Goal: Task Accomplishment & Management: Complete application form

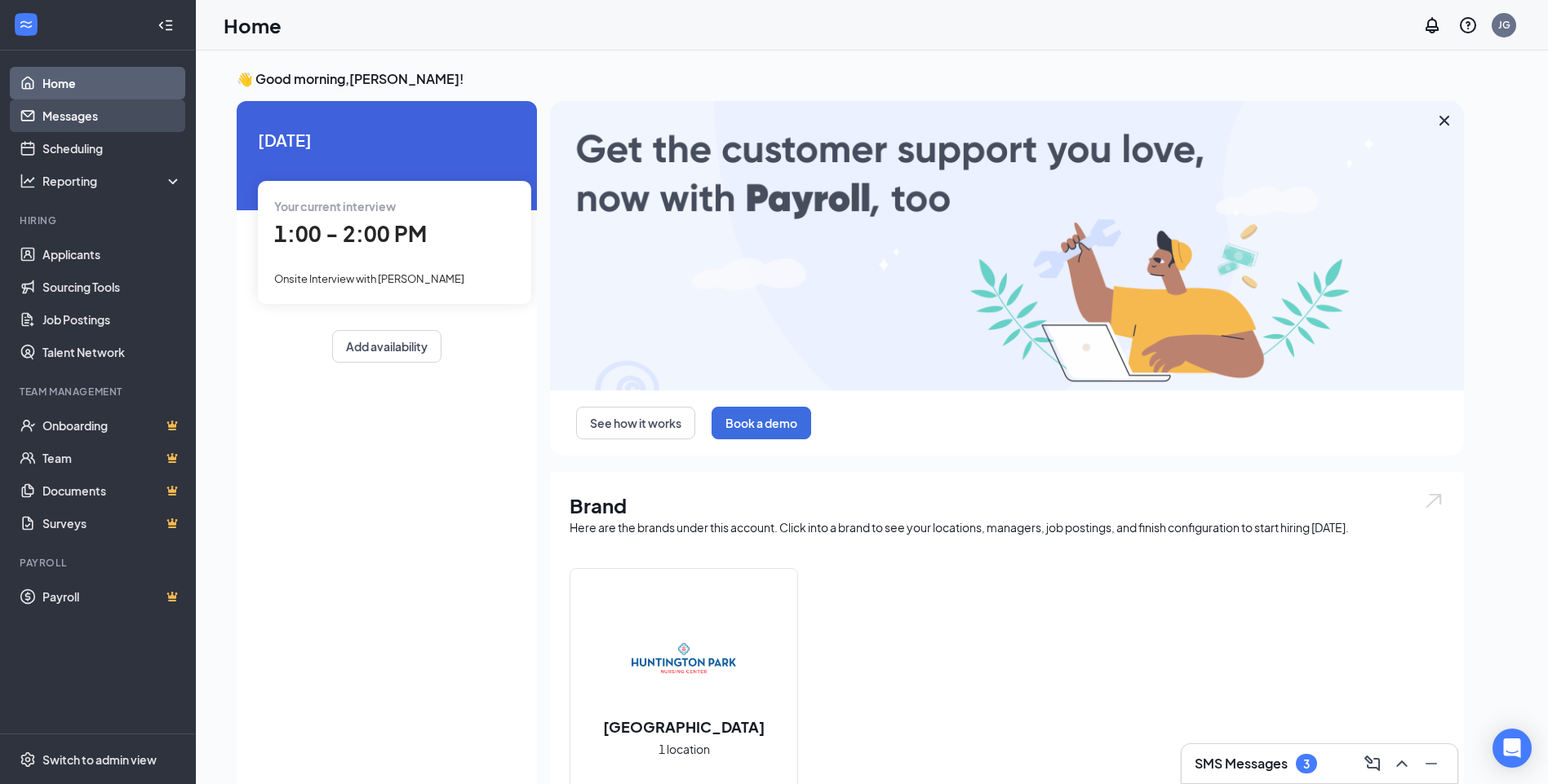
click at [74, 119] on link "Messages" at bounding box center [112, 115] width 140 height 32
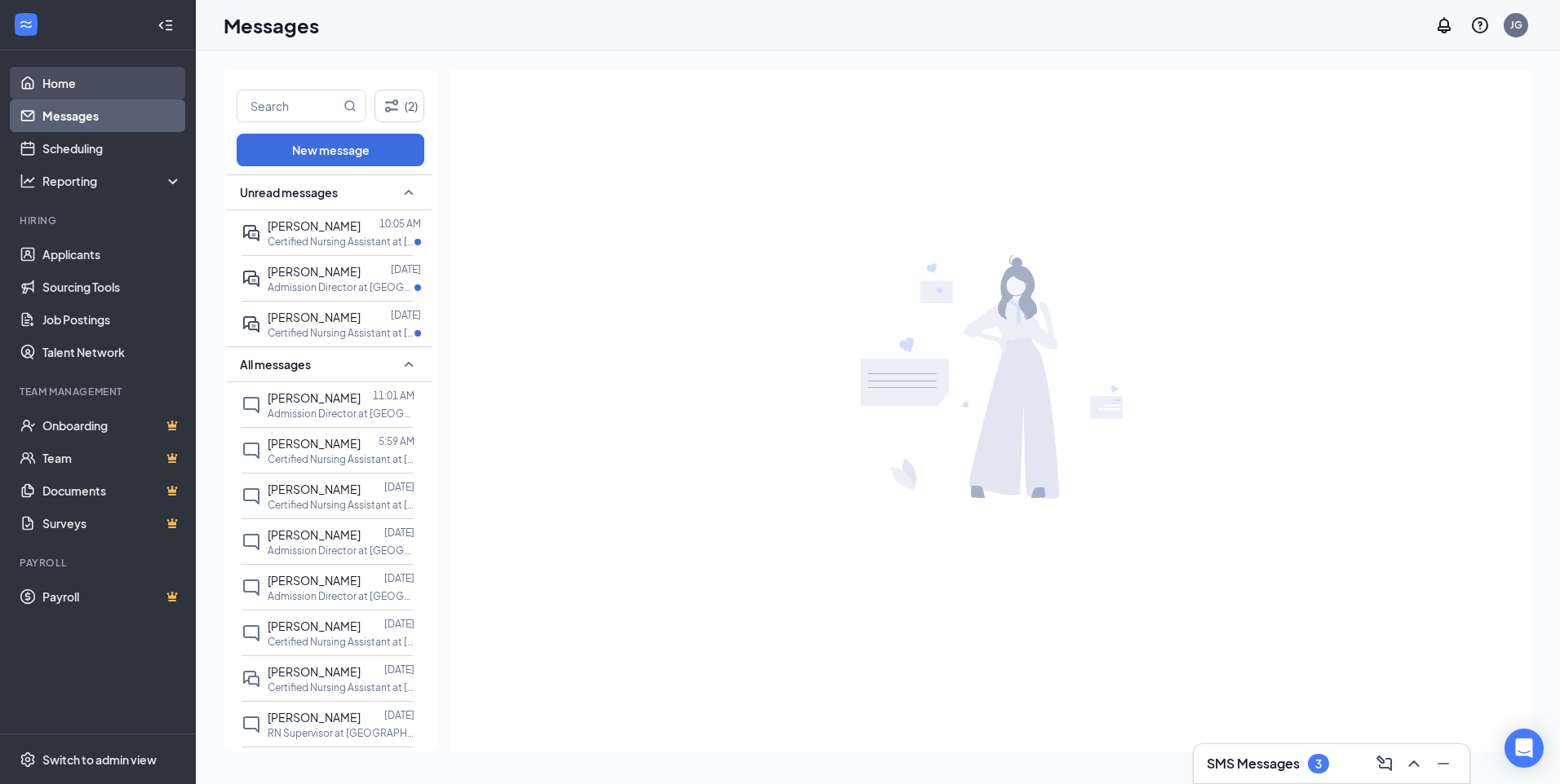
click at [69, 80] on link "Home" at bounding box center [112, 83] width 140 height 32
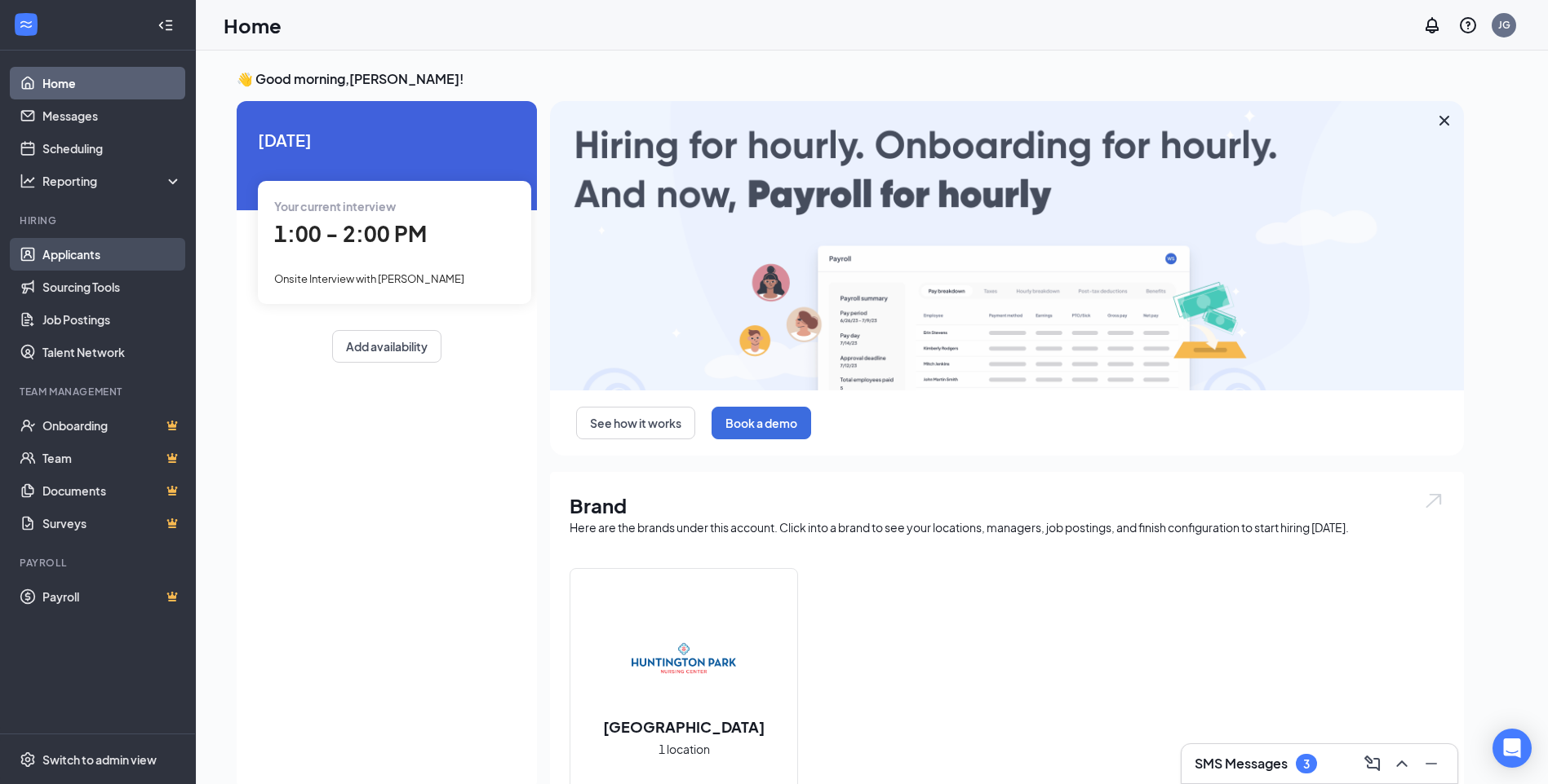
click at [74, 250] on link "Applicants" at bounding box center [112, 254] width 140 height 32
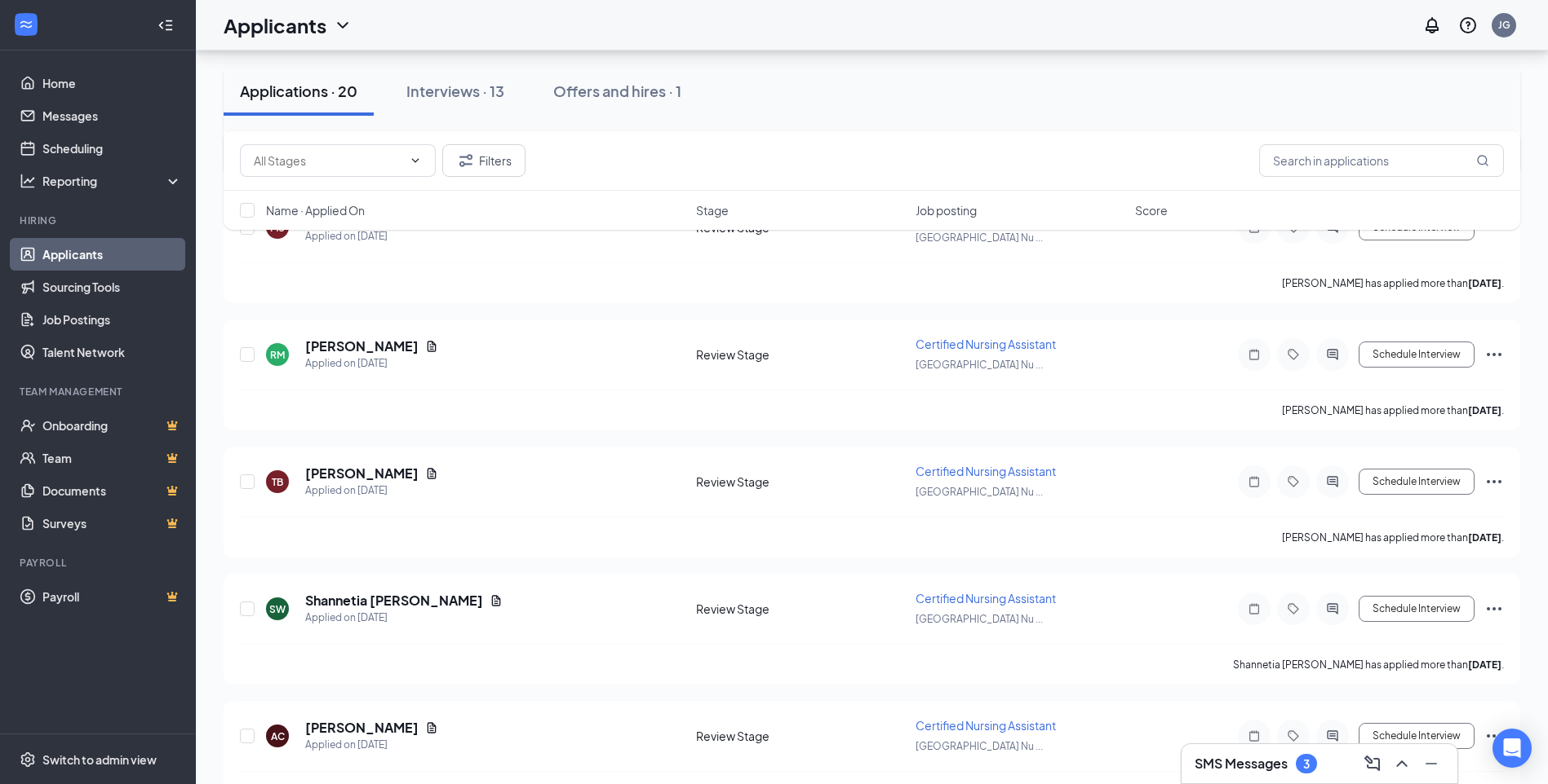
scroll to position [2079, 0]
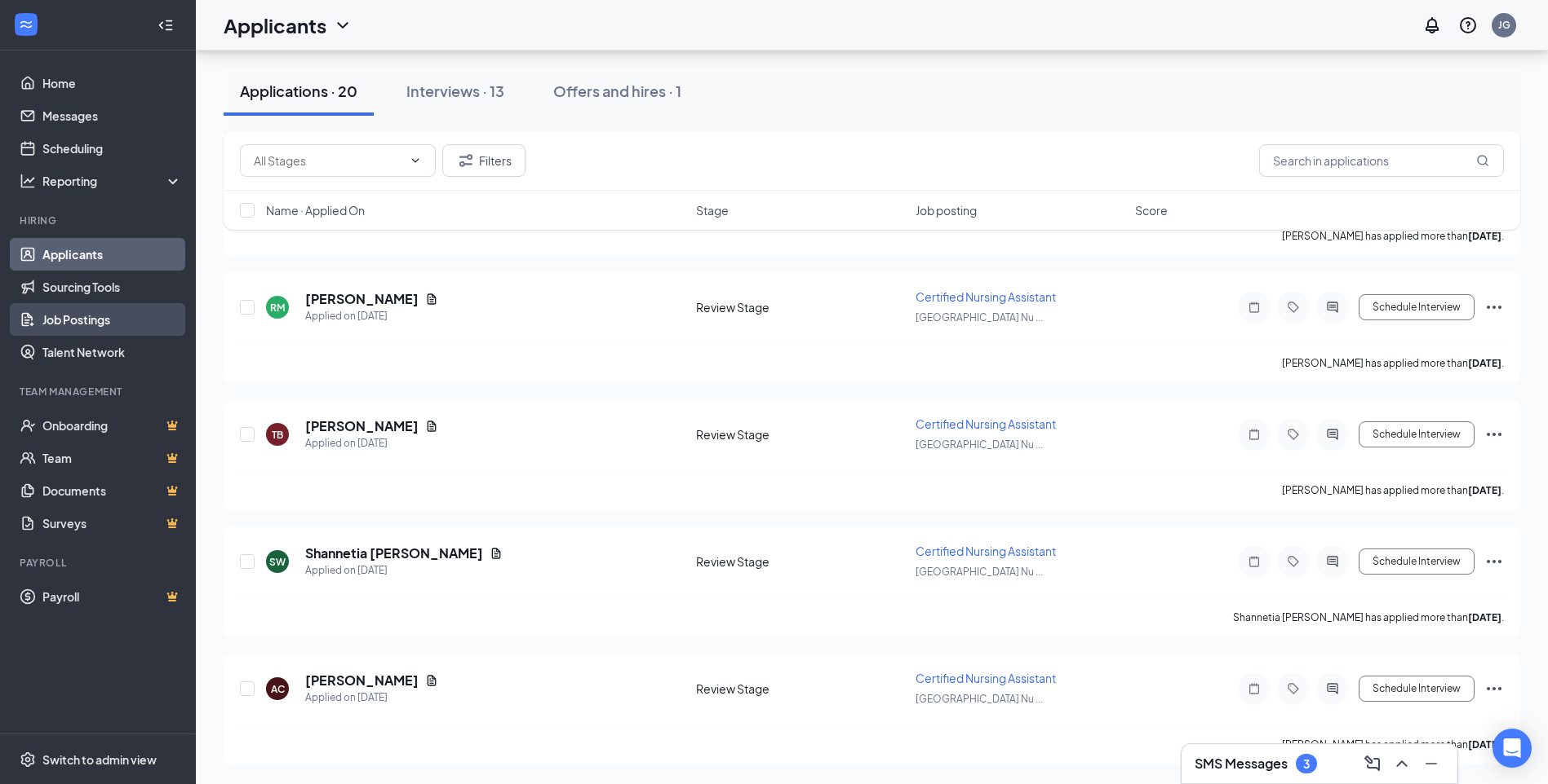
click at [69, 318] on link "Job Postings" at bounding box center [112, 319] width 140 height 32
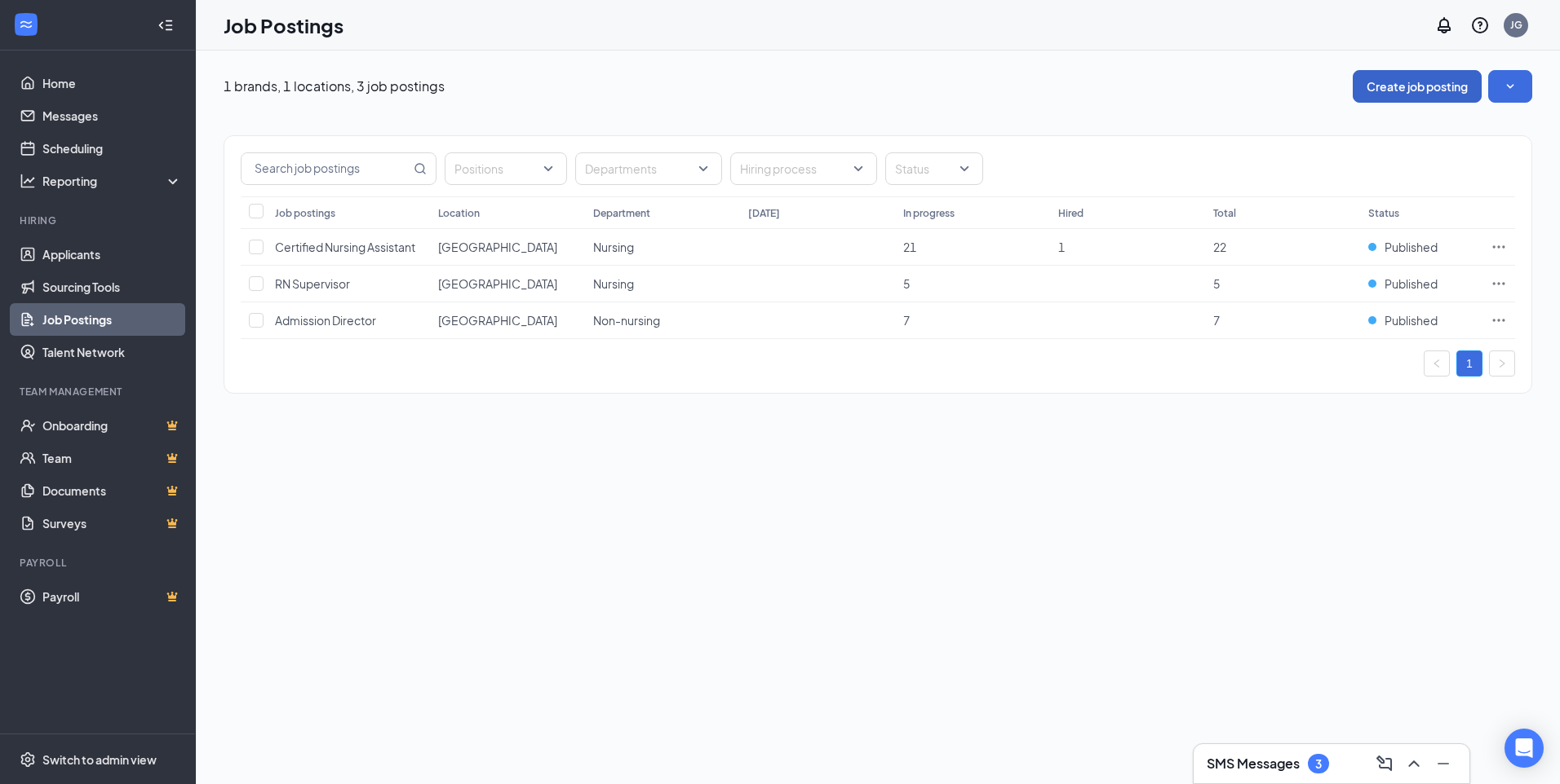
click at [1415, 89] on button "Create job posting" at bounding box center [1416, 86] width 129 height 32
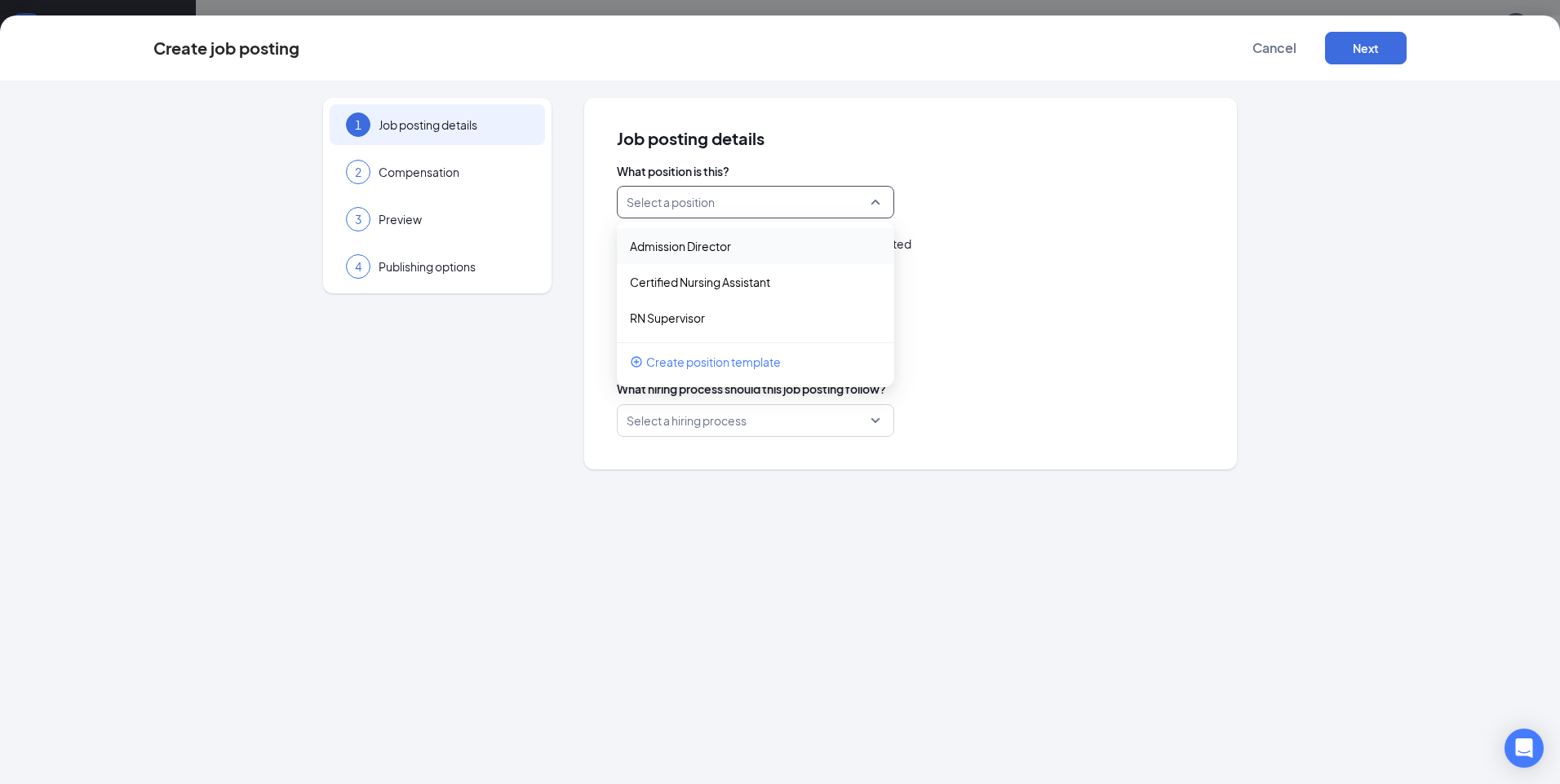
click at [761, 197] on input "search" at bounding box center [750, 203] width 246 height 31
click at [723, 365] on span "Create position template" at bounding box center [714, 362] width 135 height 18
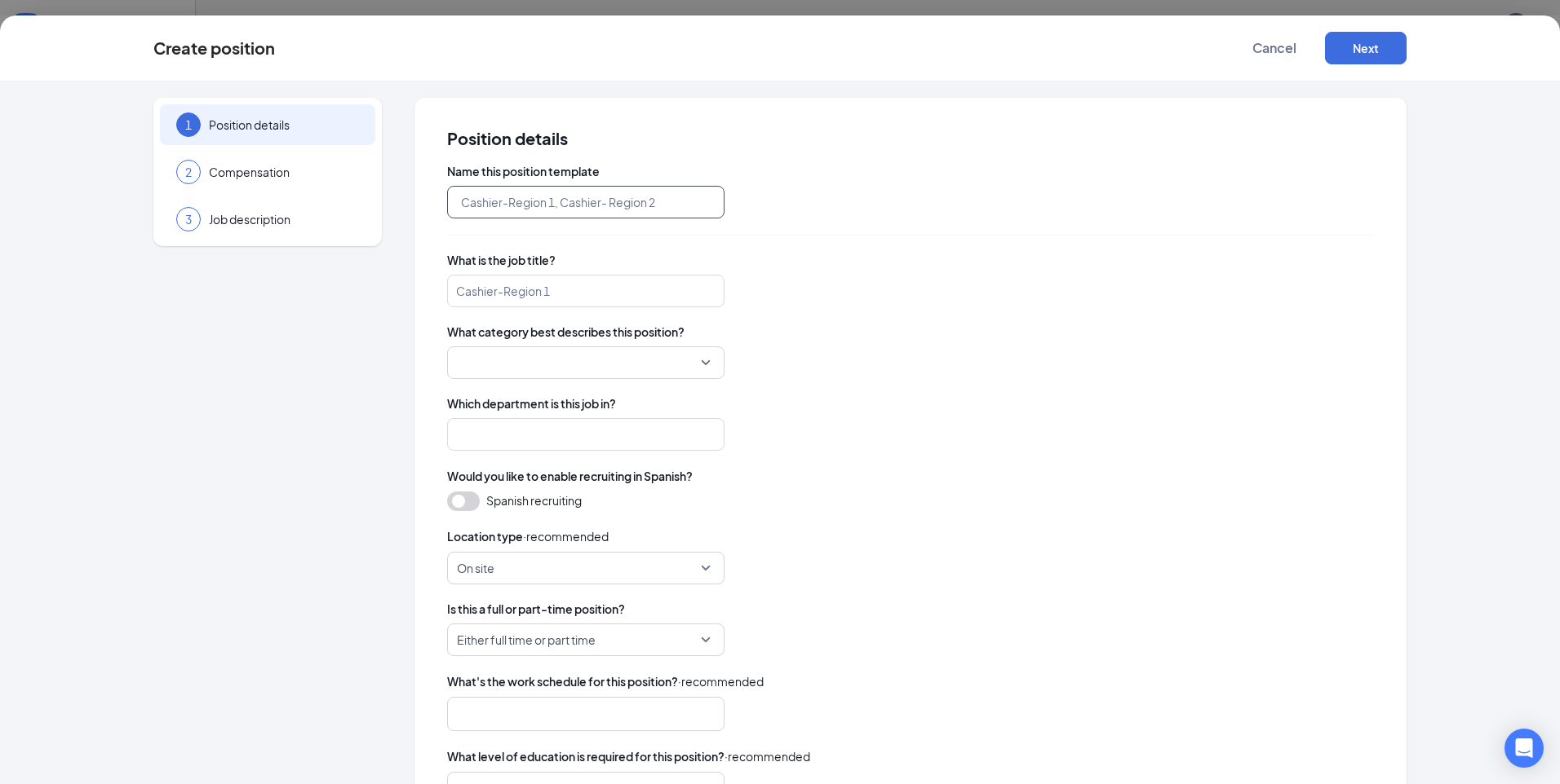
click at [669, 204] on input "text" at bounding box center [586, 202] width 278 height 32
type input "Physical Therapy"
click at [1272, 40] on span "Cancel" at bounding box center [1274, 48] width 44 height 17
